Goal: Information Seeking & Learning: Learn about a topic

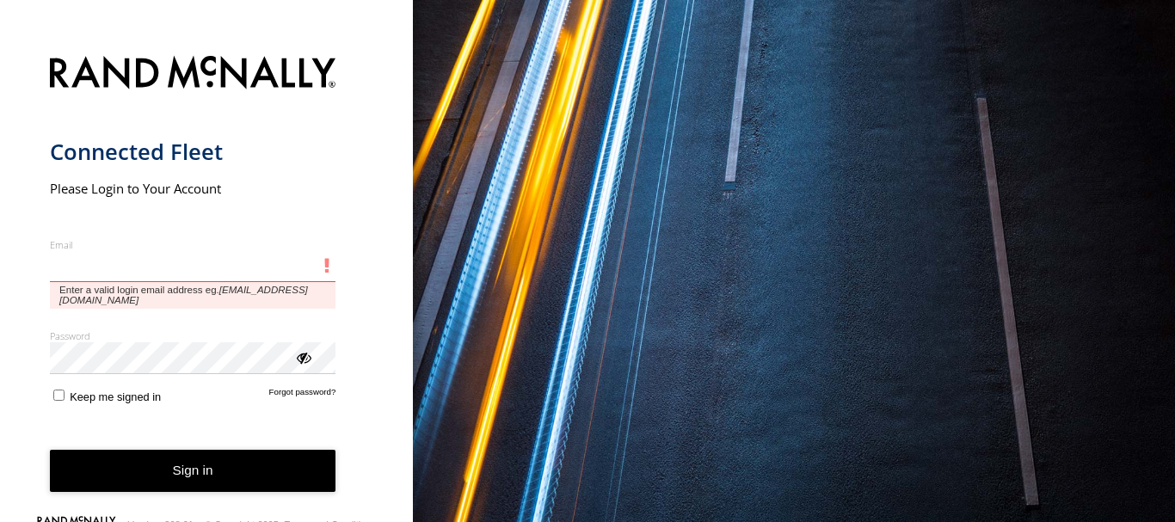
type input "**********"
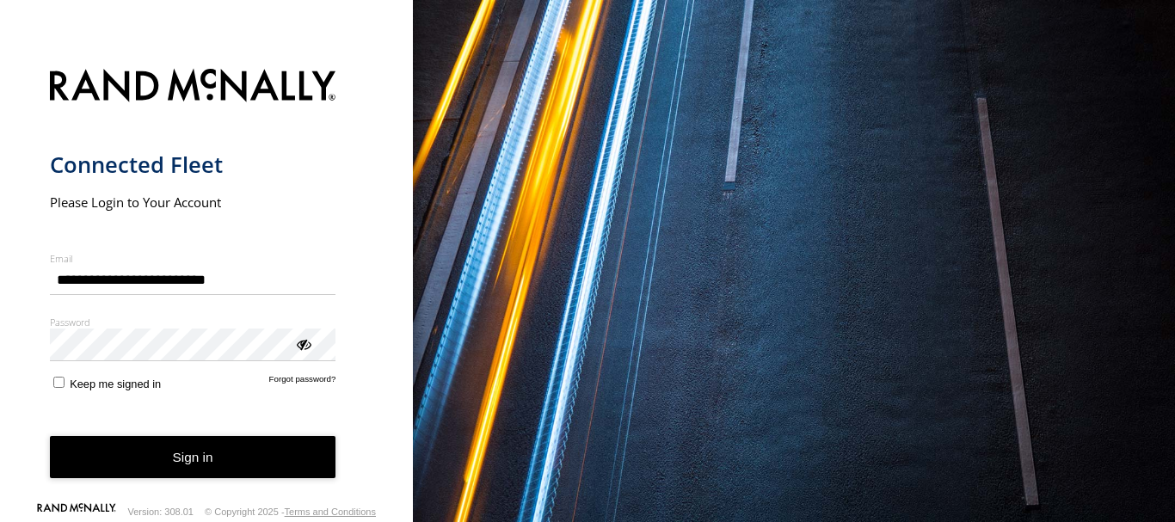
click at [154, 453] on button "Sign in" at bounding box center [193, 457] width 287 height 42
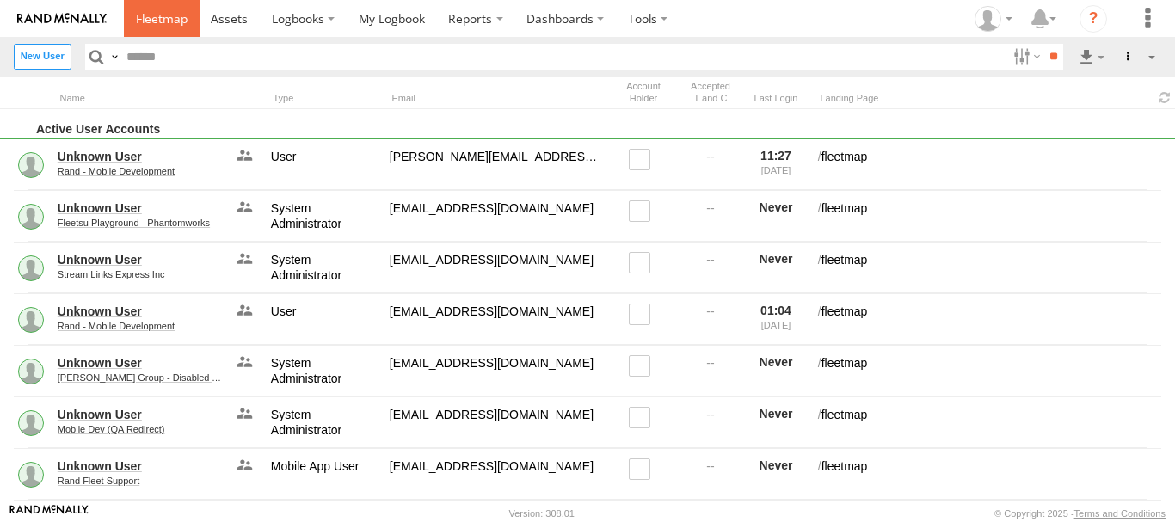
click at [166, 34] on link at bounding box center [162, 18] width 76 height 37
type input "*******"
click at [1044, 44] on input "**" at bounding box center [1054, 56] width 20 height 25
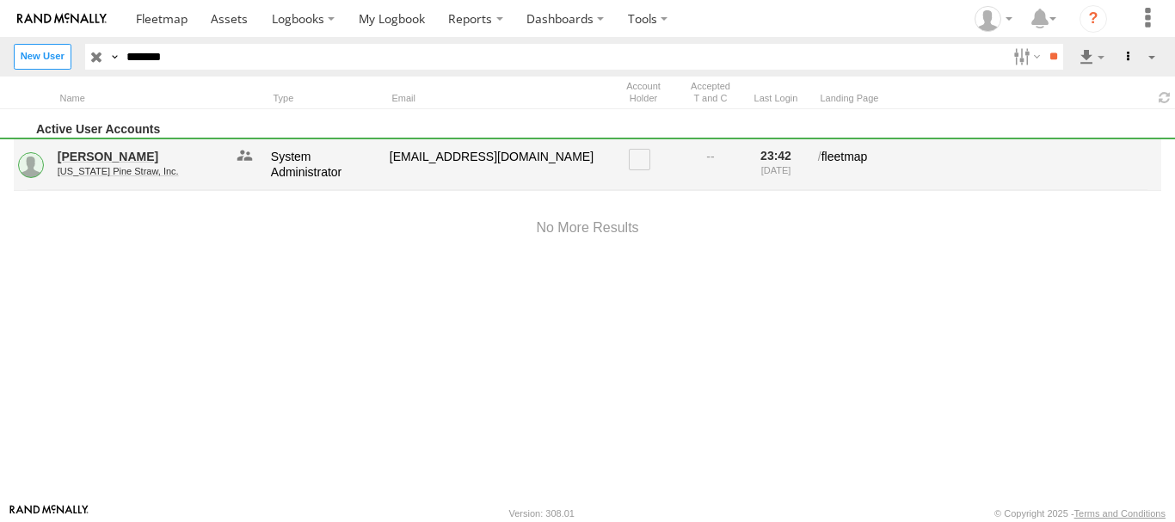
click at [106, 169] on link "[US_STATE] Pine Straw, Inc." at bounding box center [141, 171] width 167 height 10
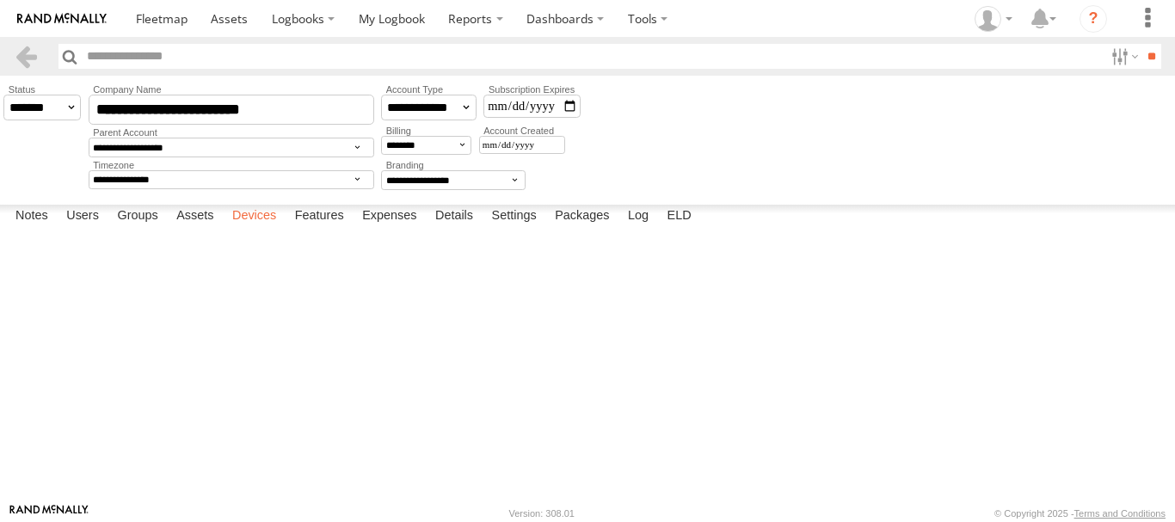
click at [267, 229] on label "Devices" at bounding box center [254, 217] width 61 height 24
click at [0, 0] on link at bounding box center [0, 0] width 0 height 0
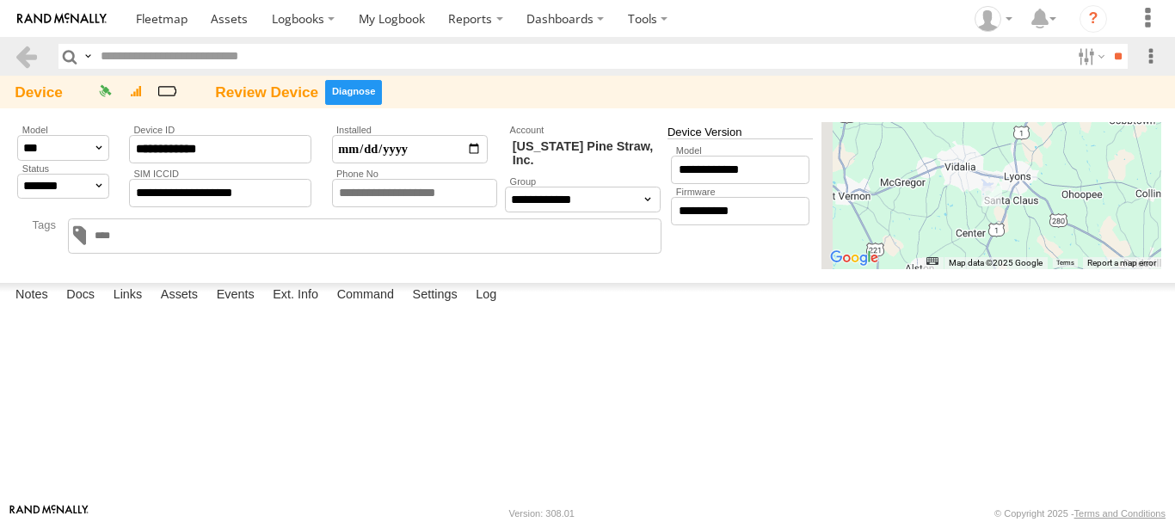
click at [336, 94] on label at bounding box center [353, 92] width 57 height 25
click at [0, 0] on label "×" at bounding box center [0, 0] width 0 height 0
click at [29, 53] on link at bounding box center [26, 56] width 25 height 25
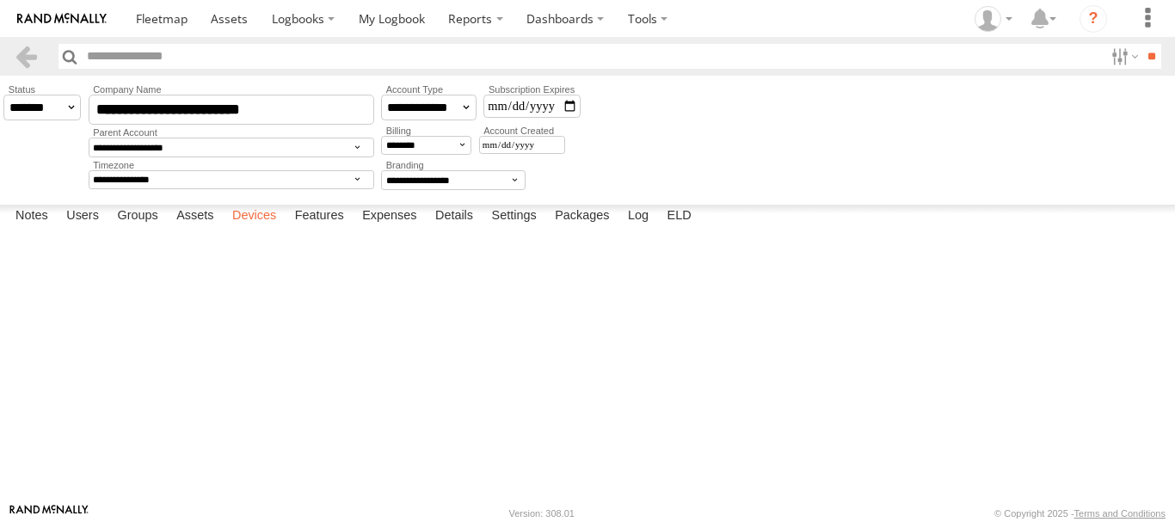
click at [262, 229] on label "Devices" at bounding box center [254, 217] width 61 height 24
click at [0, 0] on link at bounding box center [0, 0] width 0 height 0
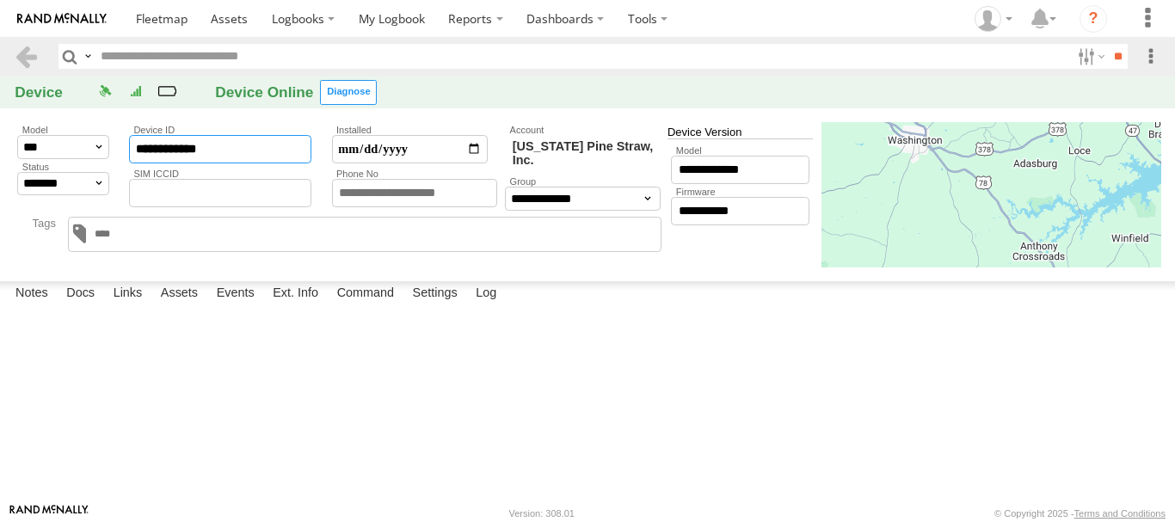
click at [195, 145] on input "**********" at bounding box center [220, 149] width 182 height 28
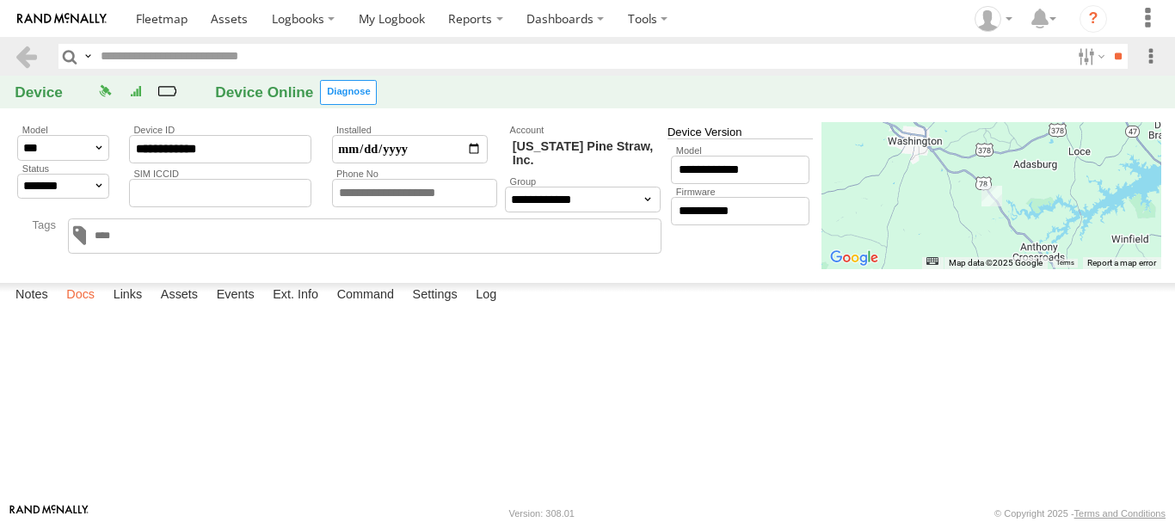
click at [91, 307] on label "Docs" at bounding box center [81, 295] width 46 height 24
click at [133, 307] on label "Links" at bounding box center [128, 295] width 46 height 24
click at [35, 307] on label "Notes" at bounding box center [32, 295] width 50 height 24
click at [196, 151] on input "**********" at bounding box center [220, 149] width 182 height 28
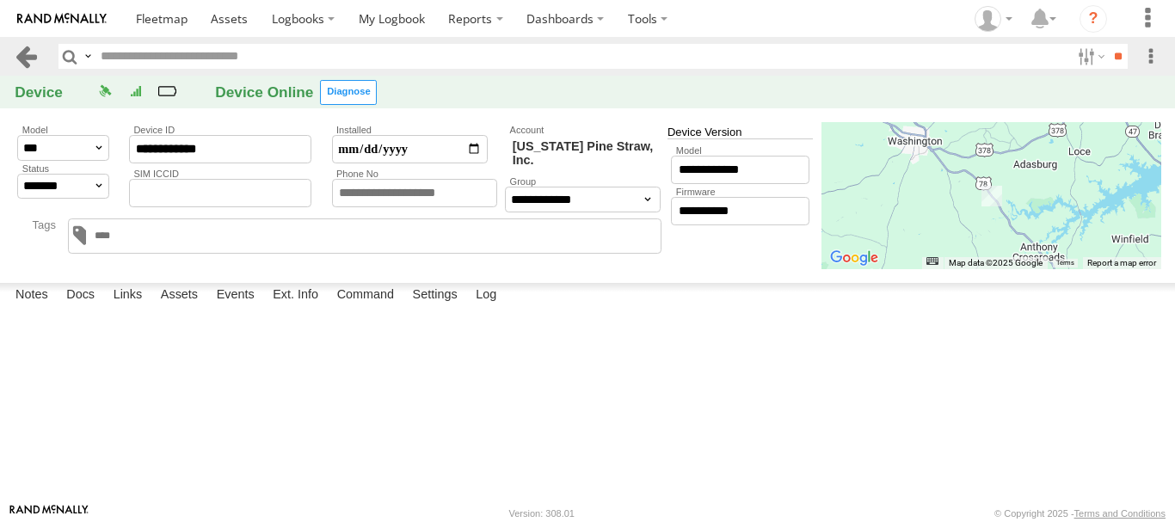
click at [22, 53] on link at bounding box center [26, 56] width 25 height 25
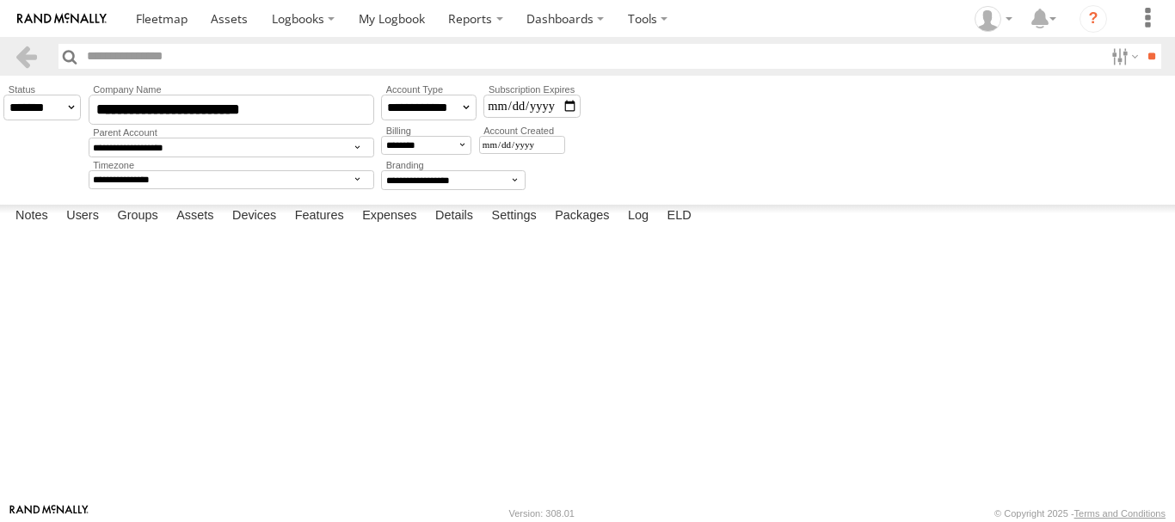
scroll to position [319, 0]
click at [192, 229] on label "Assets" at bounding box center [195, 217] width 54 height 24
click at [262, 229] on label "Devices" at bounding box center [254, 217] width 61 height 24
click at [0, 0] on link "48CA43042AE8" at bounding box center [0, 0] width 0 height 0
click at [248, 229] on label "Devices" at bounding box center [254, 217] width 61 height 24
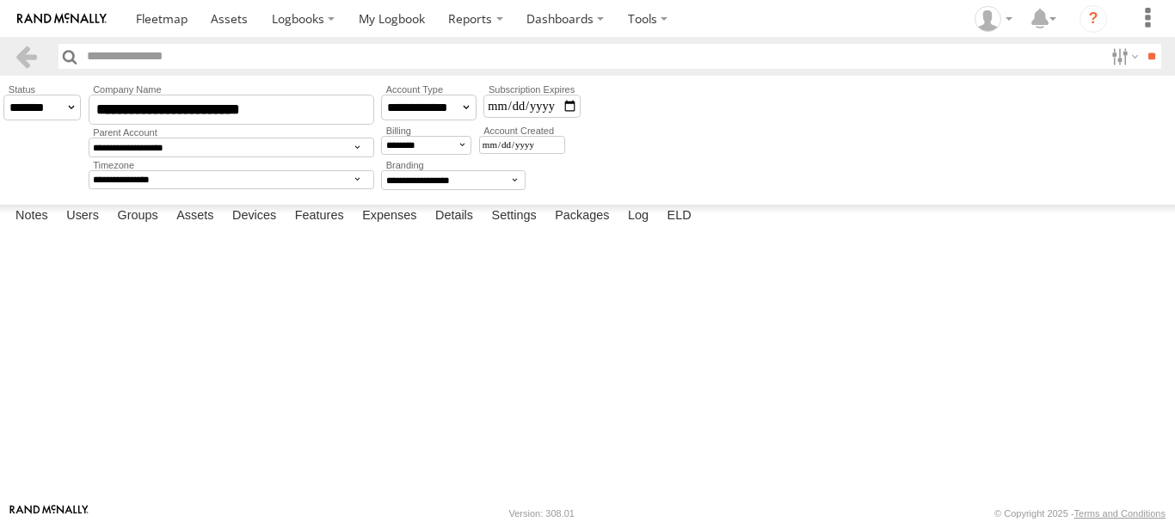
scroll to position [319, 0]
click at [190, 229] on label "Assets" at bounding box center [195, 217] width 54 height 24
click at [279, 229] on label "Devices" at bounding box center [254, 217] width 61 height 24
click at [336, 229] on label "Features" at bounding box center [320, 217] width 66 height 24
click at [236, 229] on label "Devices" at bounding box center [254, 217] width 61 height 24
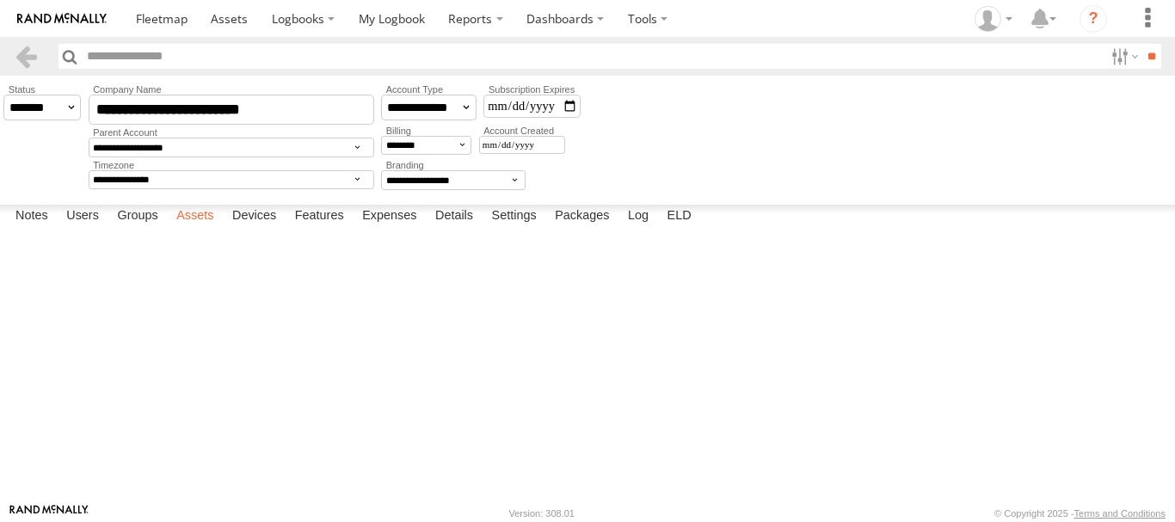
click at [191, 229] on label "Assets" at bounding box center [195, 217] width 54 height 24
click at [247, 229] on label "Devices" at bounding box center [254, 217] width 61 height 24
click at [0, 0] on link at bounding box center [0, 0] width 0 height 0
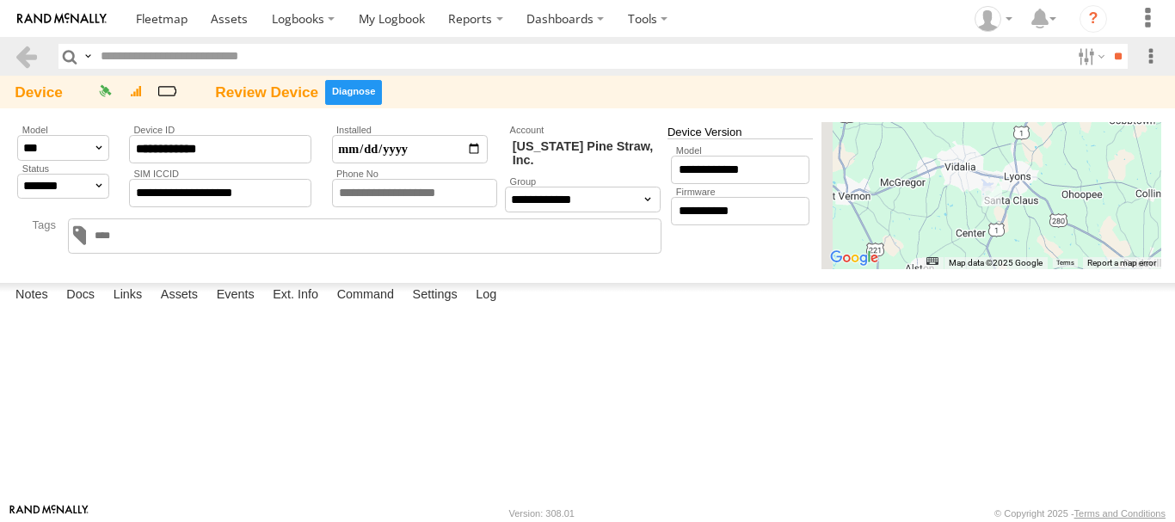
click at [358, 86] on label at bounding box center [353, 92] width 57 height 25
click at [0, 0] on label "×" at bounding box center [0, 0] width 0 height 0
click at [29, 62] on link at bounding box center [26, 56] width 25 height 25
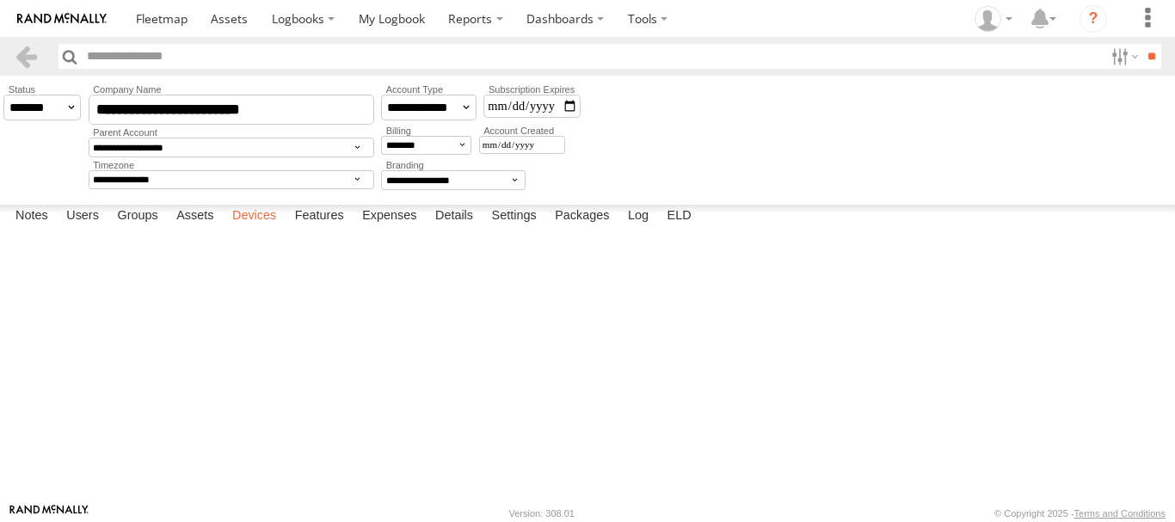
click at [258, 229] on label "Devices" at bounding box center [254, 217] width 61 height 24
click at [0, 0] on span at bounding box center [0, 0] width 0 height 0
click at [0, 0] on link "48CA43042AE8" at bounding box center [0, 0] width 0 height 0
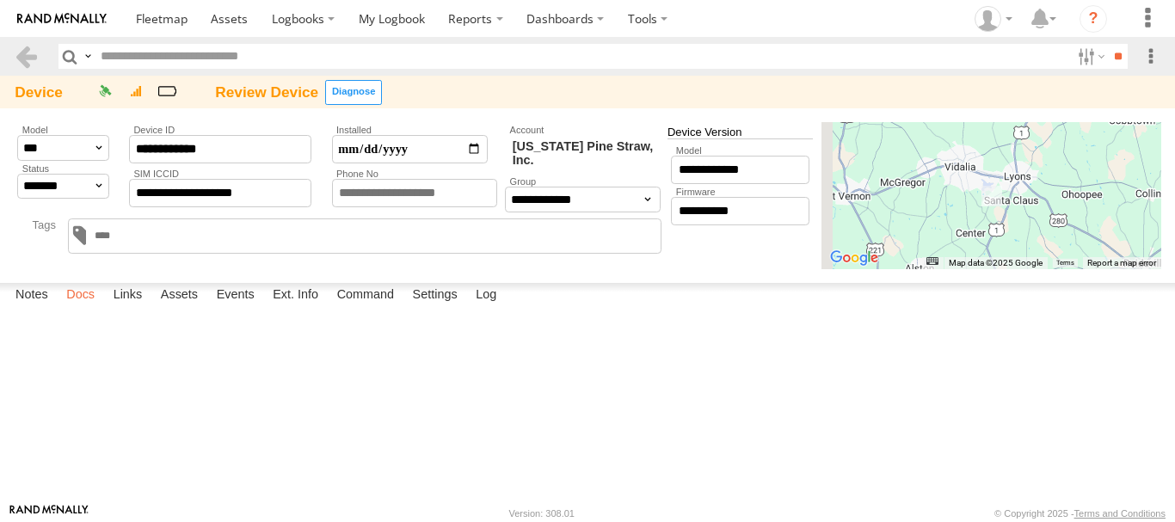
click at [82, 307] on label "Docs" at bounding box center [81, 295] width 46 height 24
click at [126, 307] on label "Links" at bounding box center [128, 295] width 46 height 24
click at [183, 307] on label "Assets" at bounding box center [179, 295] width 54 height 24
click at [263, 307] on label "Events" at bounding box center [235, 295] width 55 height 24
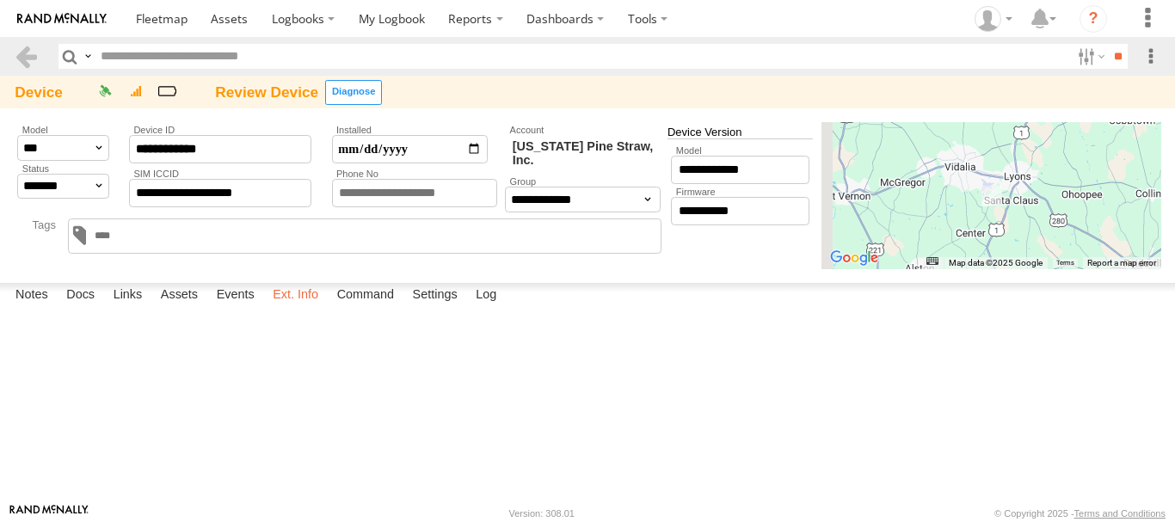
click at [304, 307] on label "Ext. Info" at bounding box center [295, 295] width 63 height 24
click at [356, 307] on label "Command" at bounding box center [366, 295] width 75 height 24
click at [448, 307] on label "Settings" at bounding box center [435, 295] width 62 height 24
click at [21, 53] on link at bounding box center [26, 56] width 25 height 25
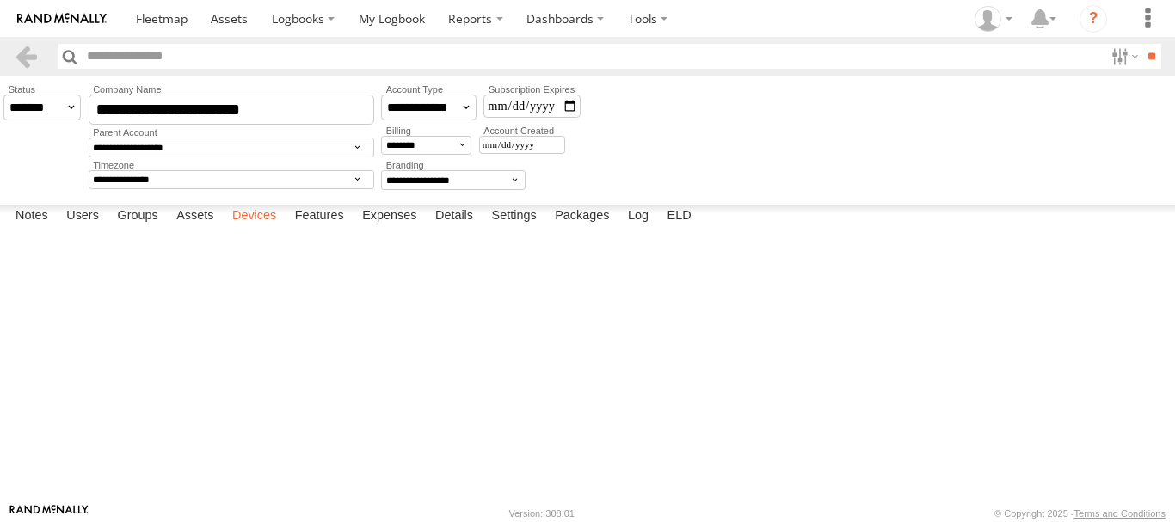
click at [279, 229] on label "Devices" at bounding box center [254, 217] width 61 height 24
click at [0, 0] on link "48CA43042AE8" at bounding box center [0, 0] width 0 height 0
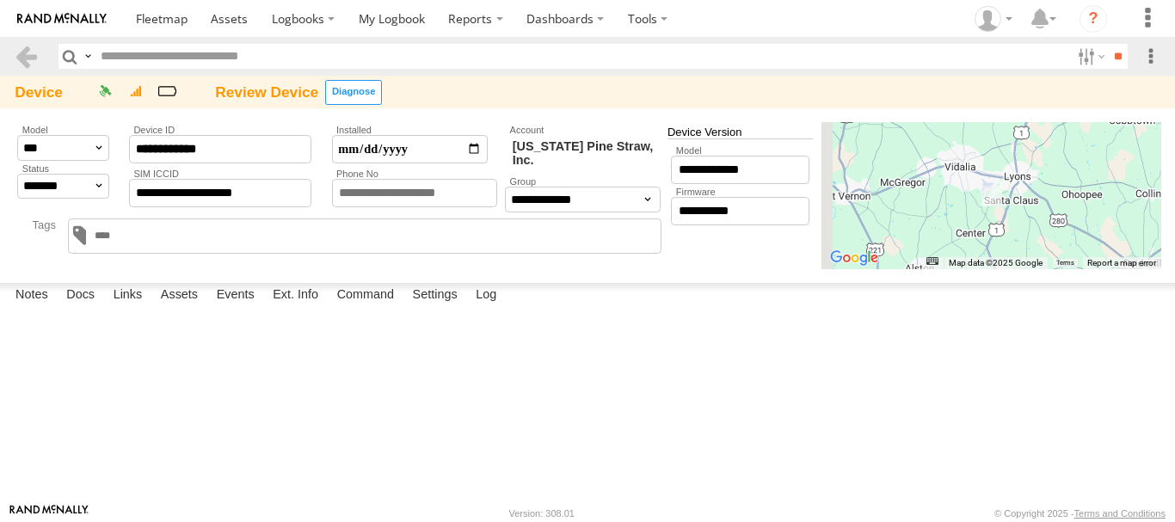
scroll to position [82, 0]
click at [0, 0] on label "×" at bounding box center [0, 0] width 0 height 0
click at [22, 58] on link at bounding box center [26, 56] width 25 height 25
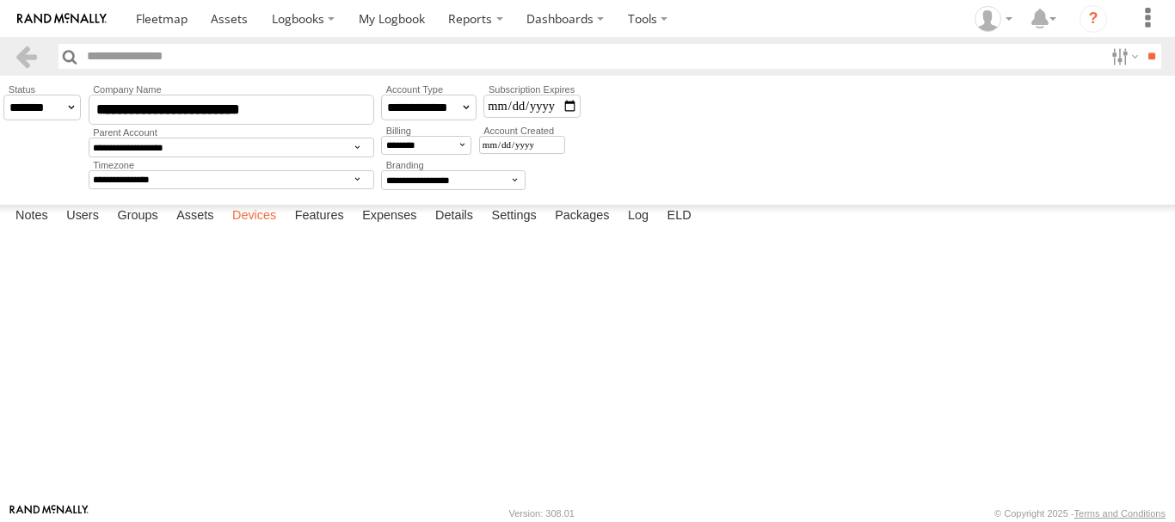
click at [251, 229] on label "Devices" at bounding box center [254, 217] width 61 height 24
click at [0, 0] on span at bounding box center [0, 0] width 0 height 0
drag, startPoint x: 280, startPoint y: 114, endPoint x: 96, endPoint y: 100, distance: 184.7
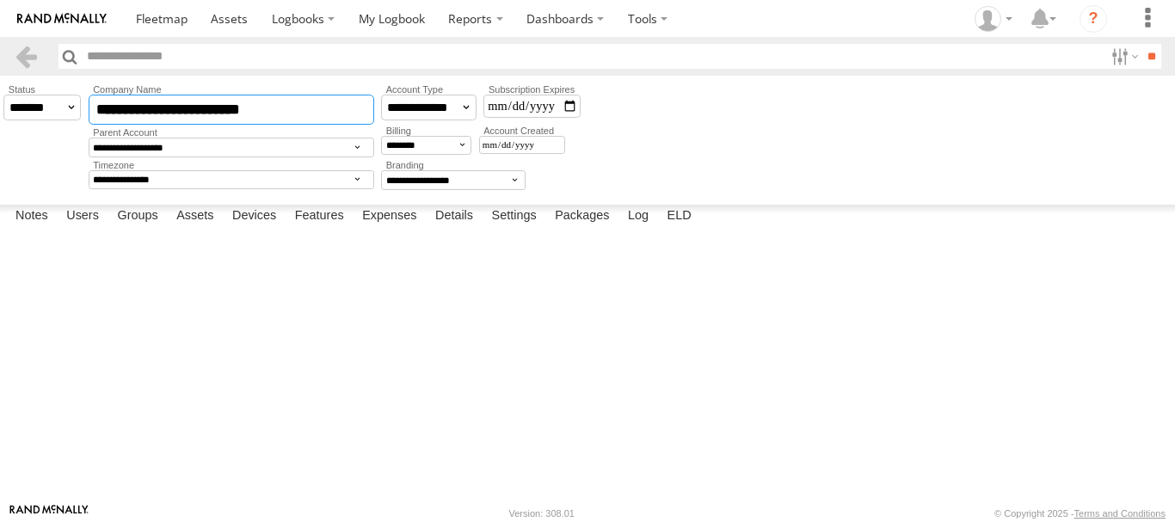
click at [96, 100] on input "**********" at bounding box center [232, 110] width 286 height 30
